Goal: Transaction & Acquisition: Book appointment/travel/reservation

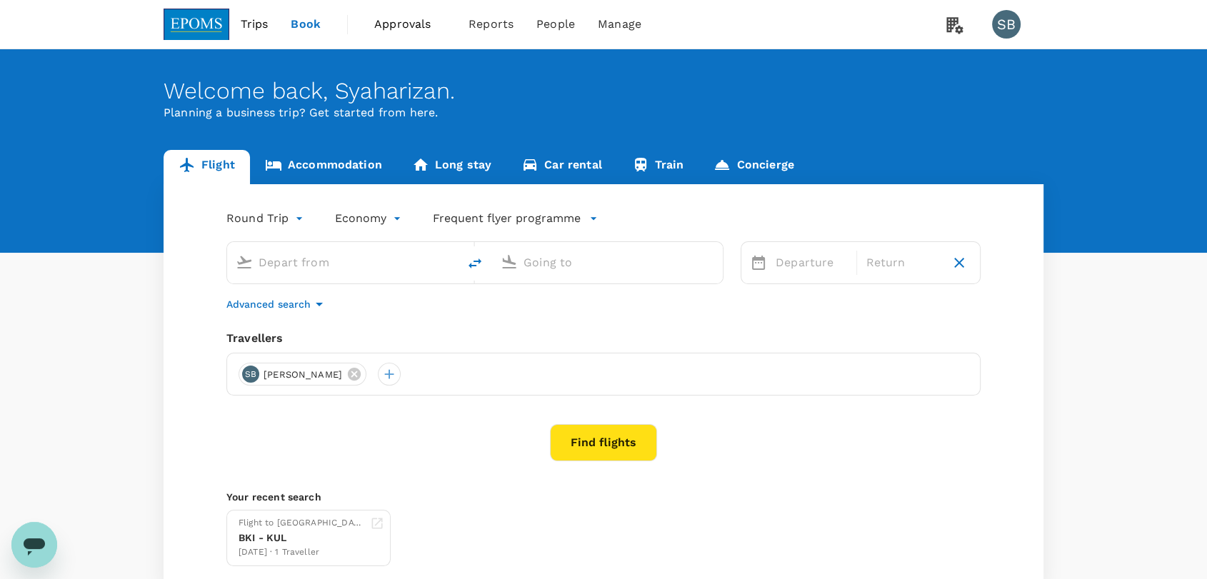
type input "Kota Kinabalu Intl (BKI)"
type input "Miri Intl (MYY)"
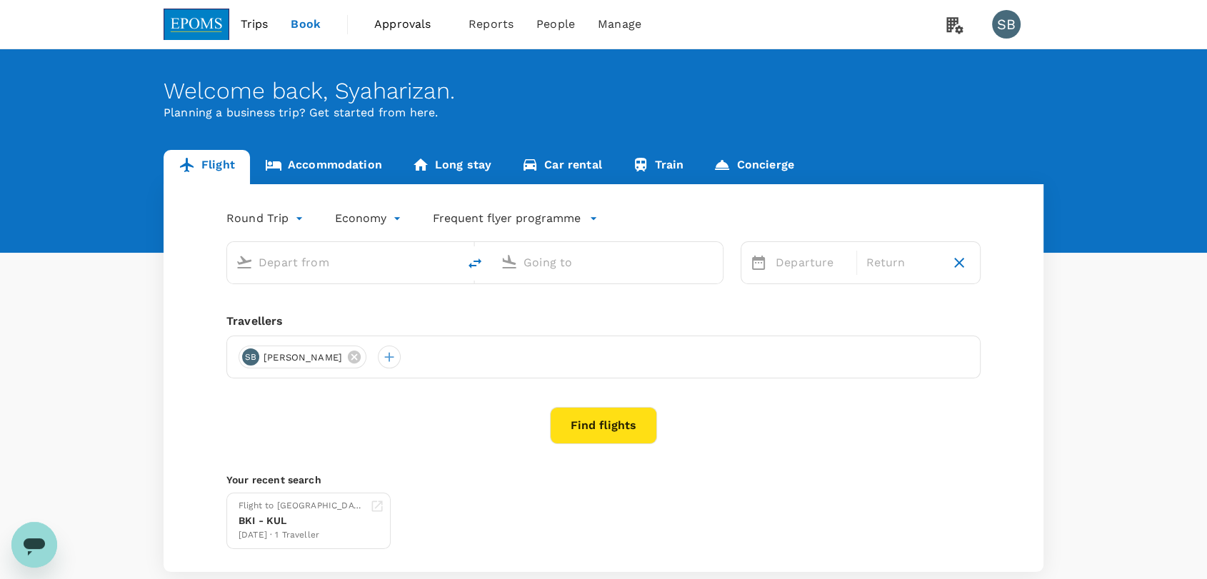
type input "Kota Kinabalu Intl (BKI)"
type input "Miri Intl (MYY)"
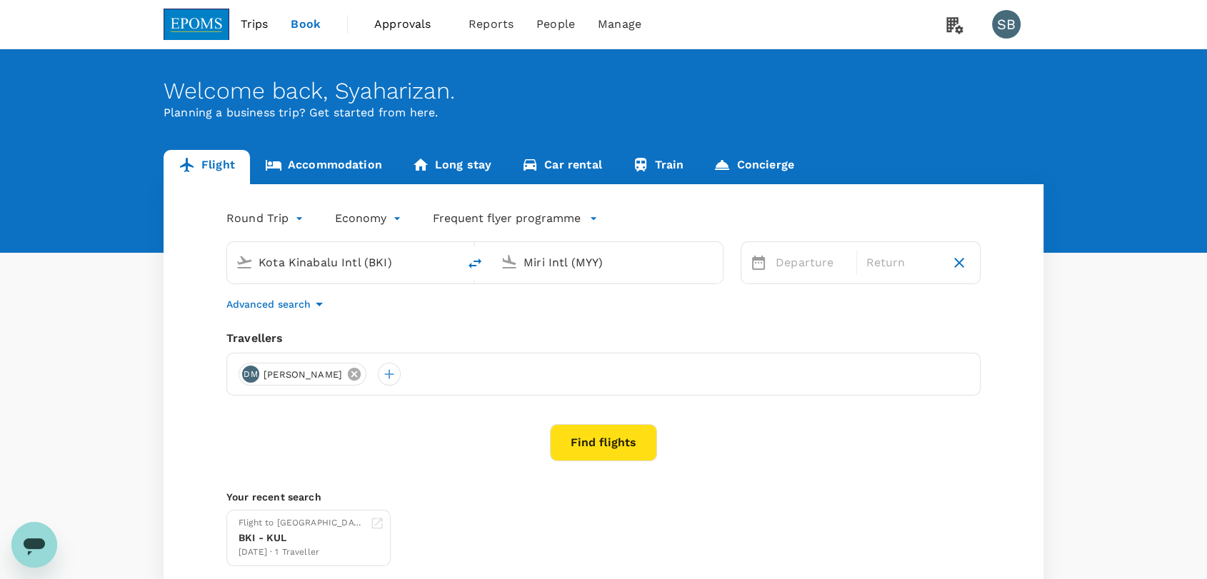
click at [355, 376] on icon at bounding box center [354, 374] width 16 height 16
drag, startPoint x: 254, startPoint y: 376, endPoint x: 253, endPoint y: 369, distance: 7.3
click at [253, 369] on div at bounding box center [250, 374] width 23 height 23
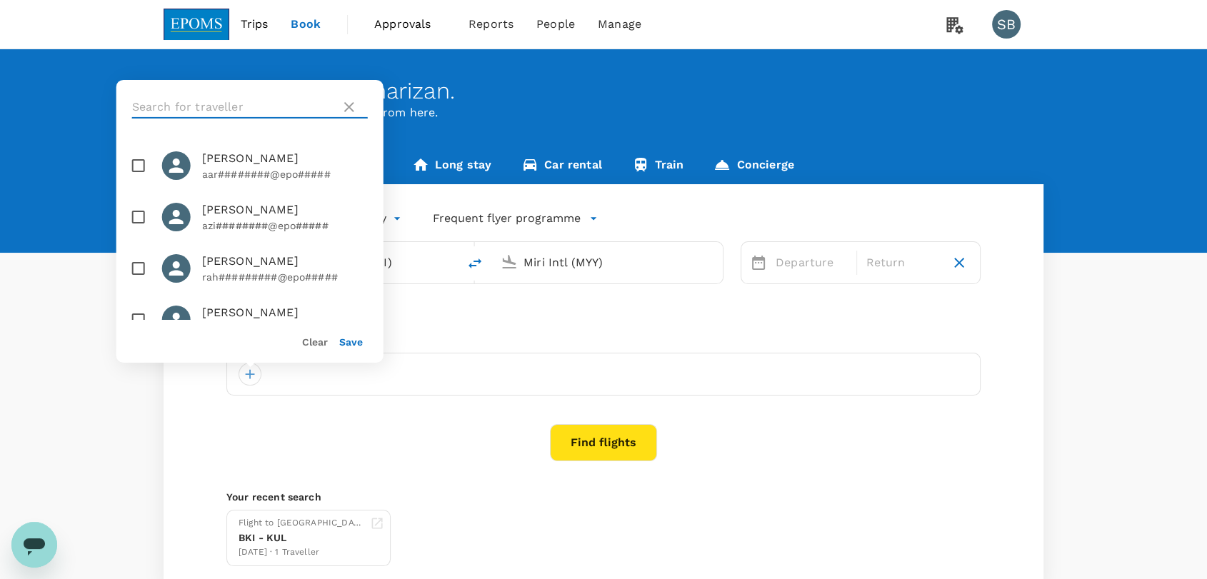
click at [159, 104] on input "text" at bounding box center [233, 107] width 203 height 23
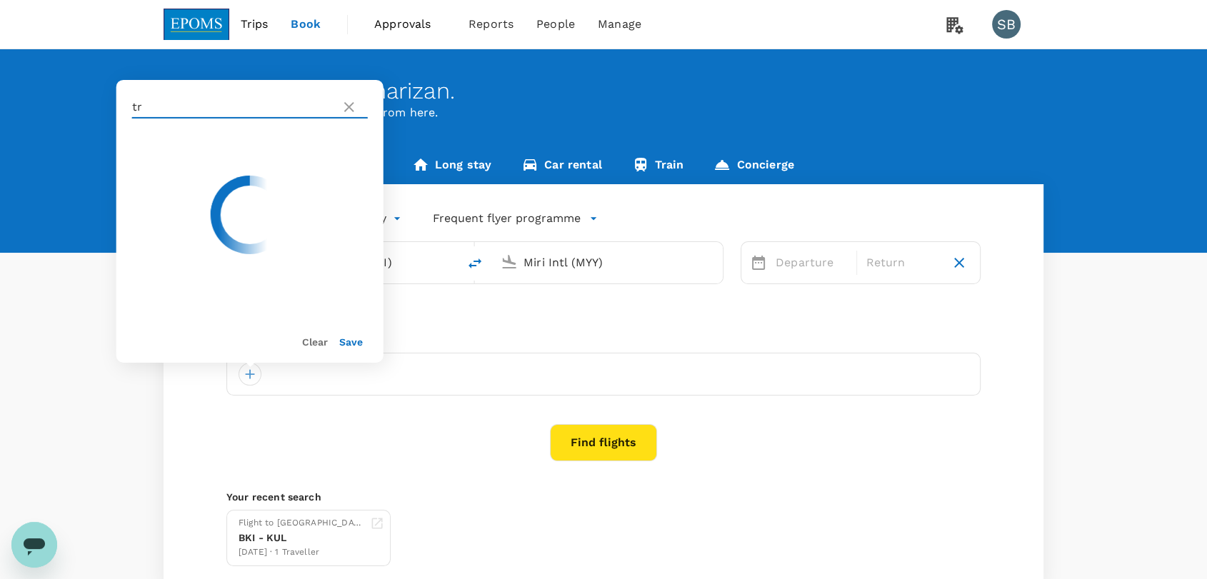
type input "t"
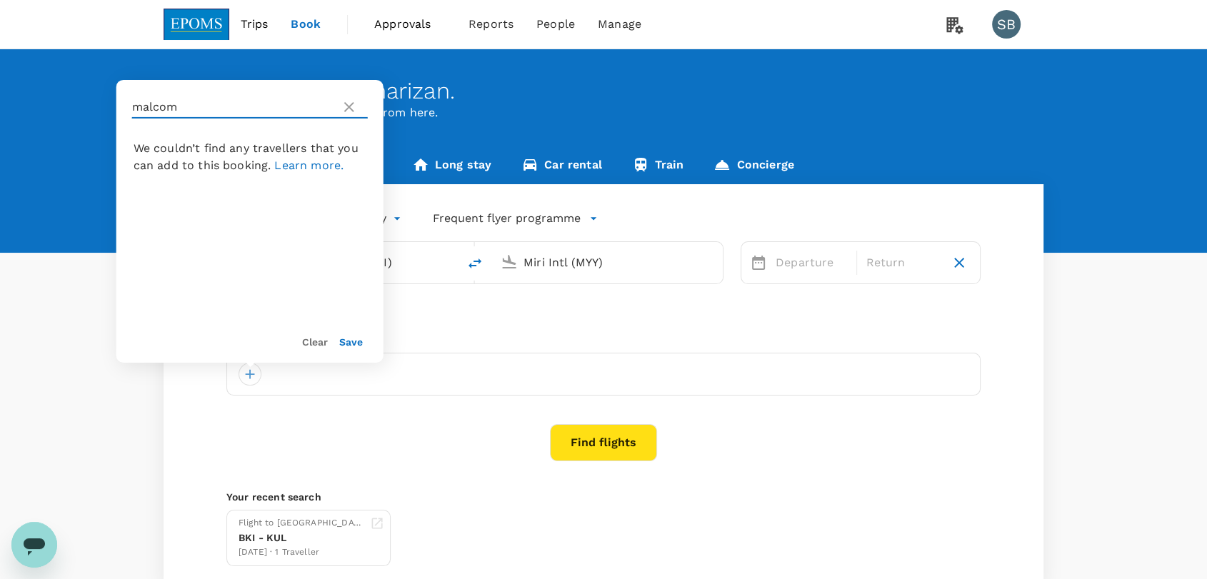
type input "malcom"
click at [350, 108] on icon at bounding box center [349, 107] width 17 height 17
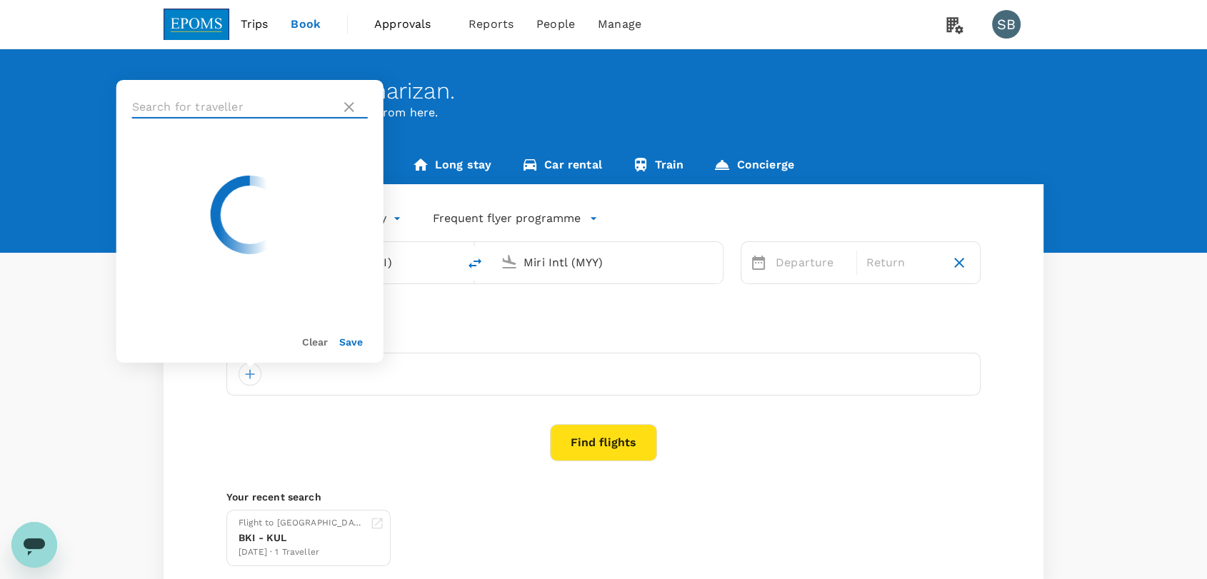
click at [199, 114] on input "text" at bounding box center [233, 107] width 203 height 23
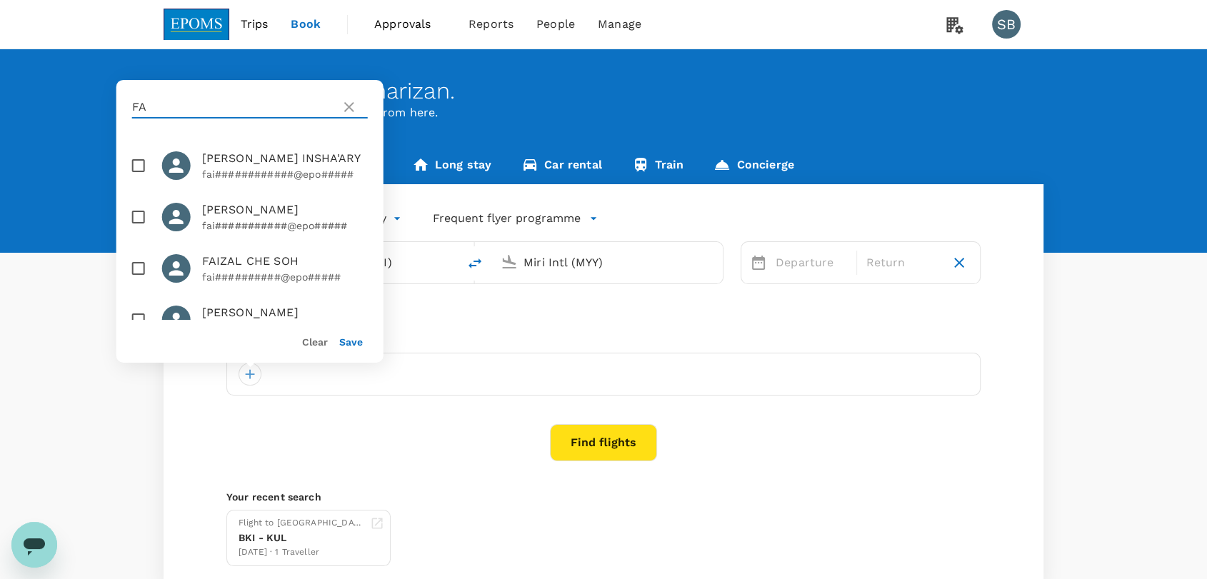
type input "F"
click at [137, 228] on input "checkbox" at bounding box center [139, 217] width 30 height 30
checkbox input "true"
drag, startPoint x: 349, startPoint y: 344, endPoint x: 360, endPoint y: 333, distance: 15.7
click at [351, 344] on button "Save" at bounding box center [351, 341] width 24 height 11
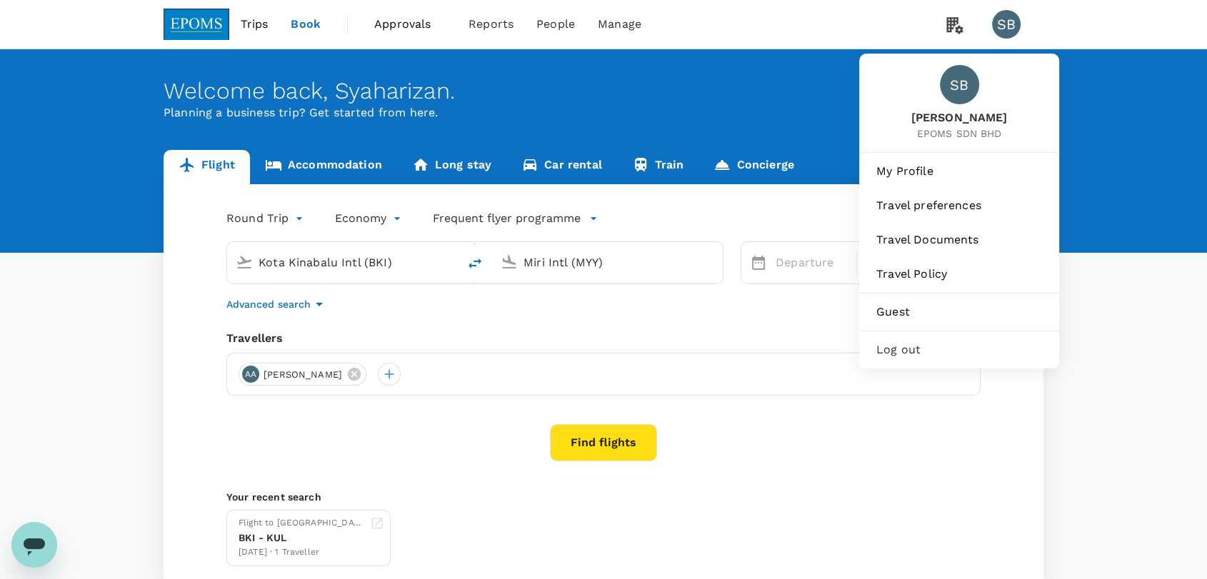
click at [943, 334] on div "Log out" at bounding box center [959, 349] width 189 height 31
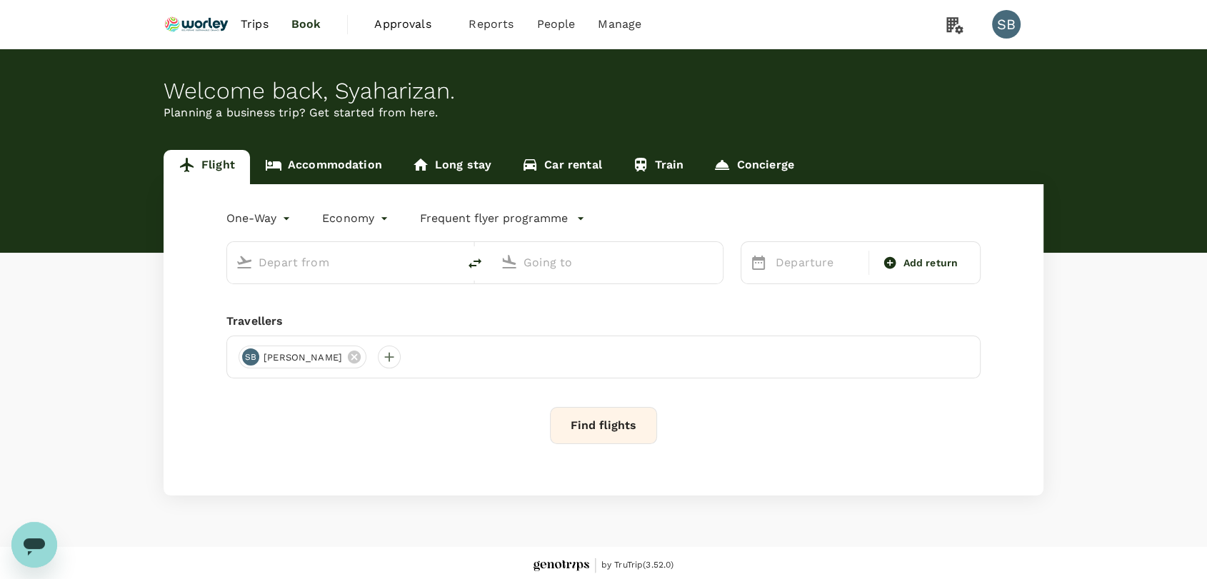
type input "roundtrip"
type input "Abu Dhabi Intl (AUH)"
type input "Kuala Lumpur Intl ([GEOGRAPHIC_DATA])"
